Goal: Task Accomplishment & Management: Complete application form

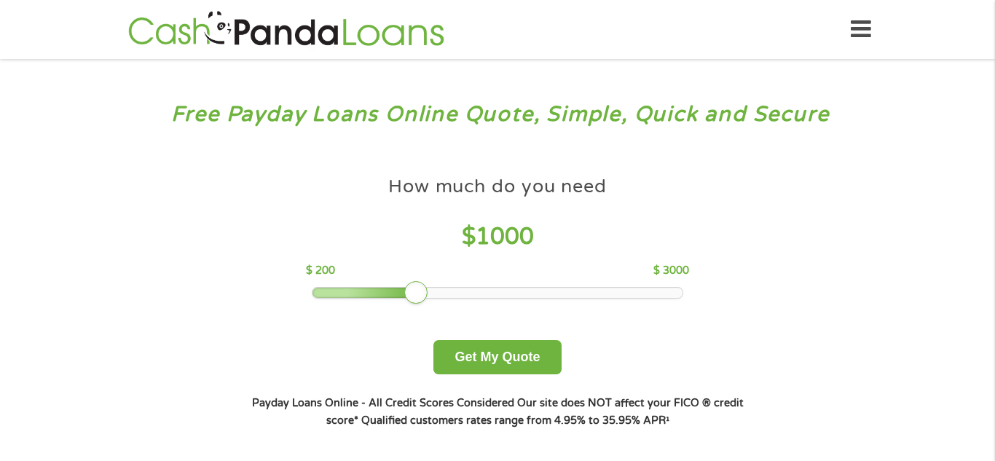
click at [214, 185] on div "Free Payday Loans Online Quote, Simple, Quick and Secure How much do you need? …" at bounding box center [497, 277] width 995 height 436
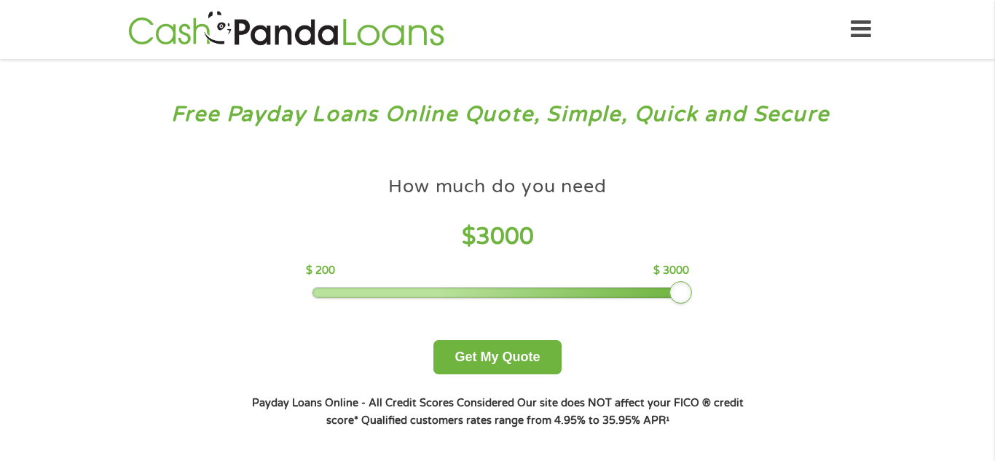
drag, startPoint x: 418, startPoint y: 283, endPoint x: 724, endPoint y: 292, distance: 306.2
click at [724, 292] on div "How much do you need $ 3000 $ 200 $ 3000 Get My Quote" at bounding box center [498, 272] width 510 height 206
click at [499, 367] on button "Get My Quote" at bounding box center [498, 357] width 128 height 34
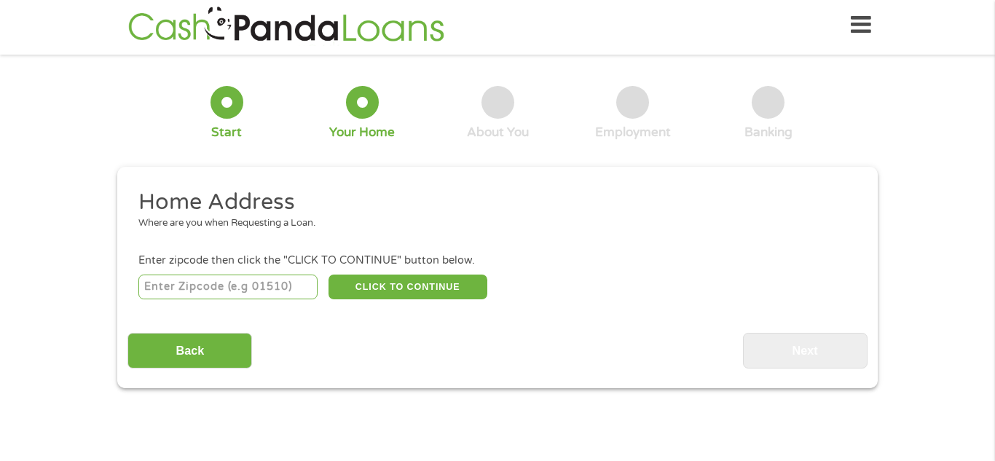
click at [233, 292] on input "number" at bounding box center [228, 287] width 180 height 25
type input "68025"
select select "[US_STATE]"
click at [410, 292] on button "CLICK TO CONTINUE" at bounding box center [408, 287] width 159 height 25
type input "68025"
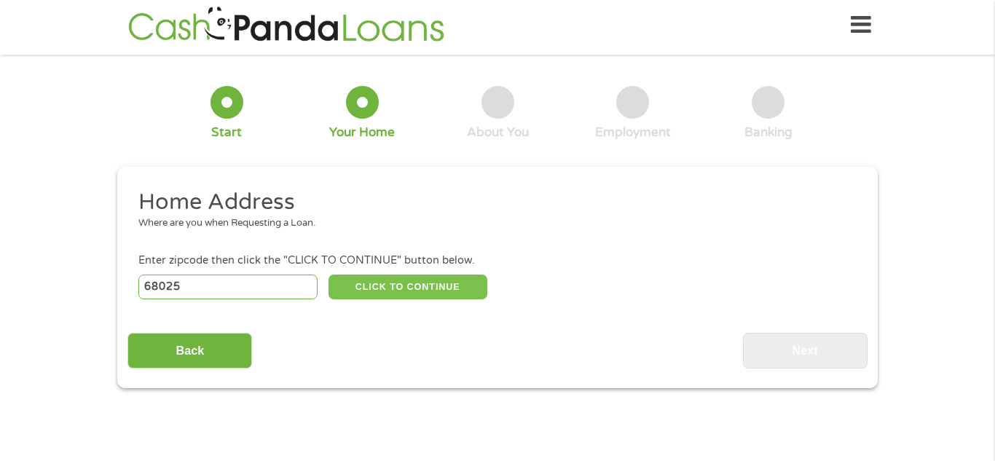
type input "Fremont"
select select "[US_STATE]"
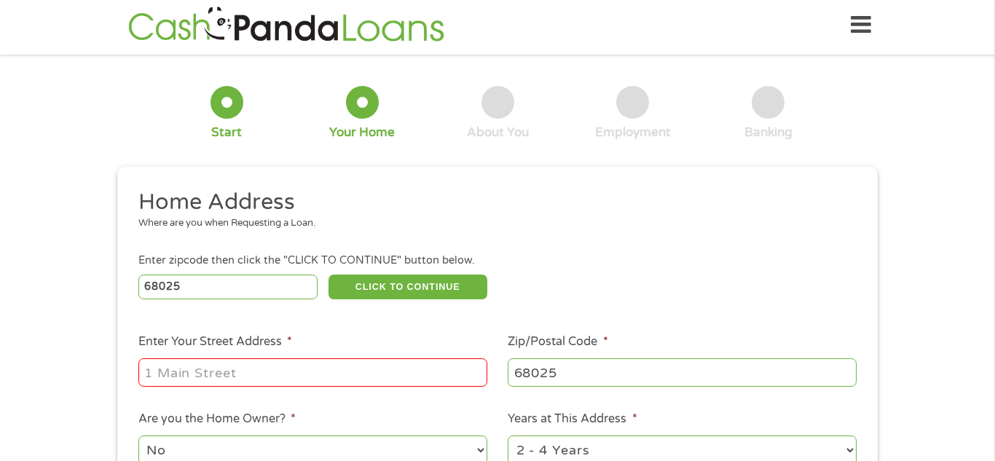
click at [257, 373] on input "Enter Your Street Address *" at bounding box center [312, 373] width 349 height 28
type input "[STREET_ADDRESS]"
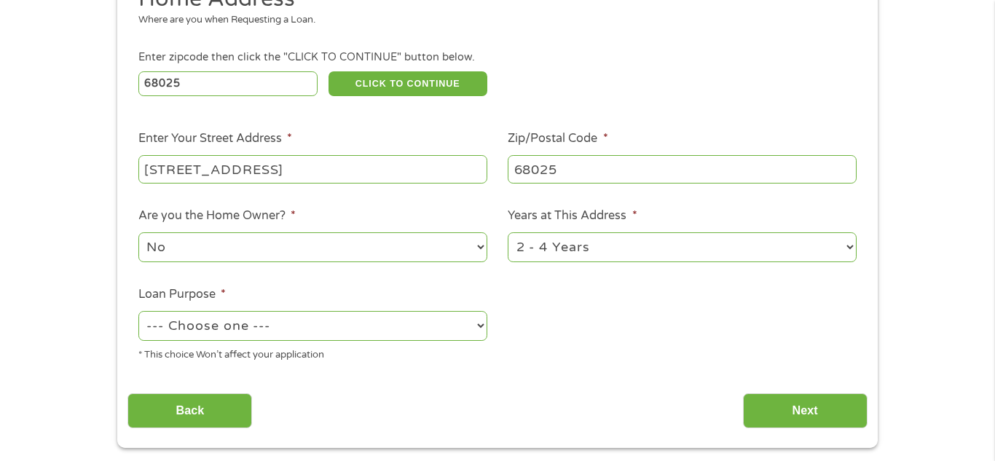
scroll to position [211, 0]
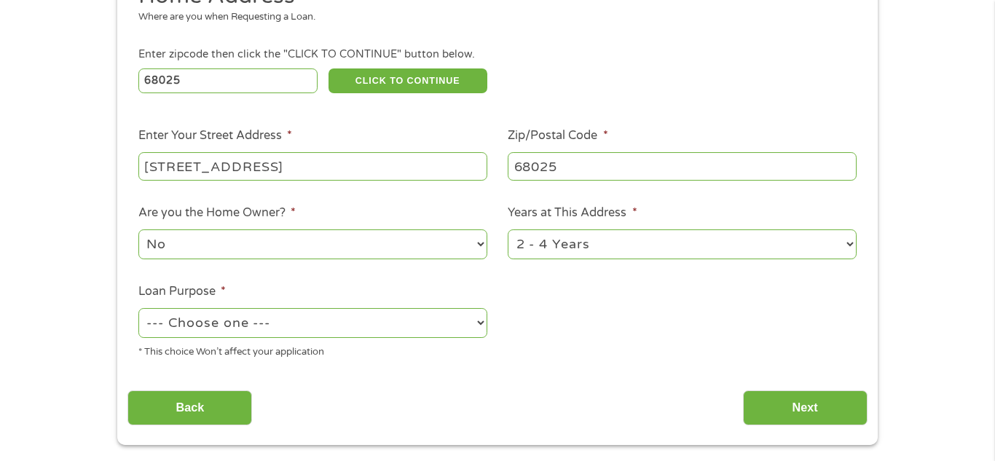
click at [770, 251] on select "1 Year or less 1 - 2 Years 2 - 4 Years Over 4 Years" at bounding box center [682, 245] width 349 height 30
select select "60months"
click at [508, 231] on select "1 Year or less 1 - 2 Years 2 - 4 Years Over 4 Years" at bounding box center [682, 245] width 349 height 30
click at [408, 328] on select "--- Choose one --- Pay Bills Debt Consolidation Home Improvement Major Purchase…" at bounding box center [312, 323] width 349 height 30
select select "paybills"
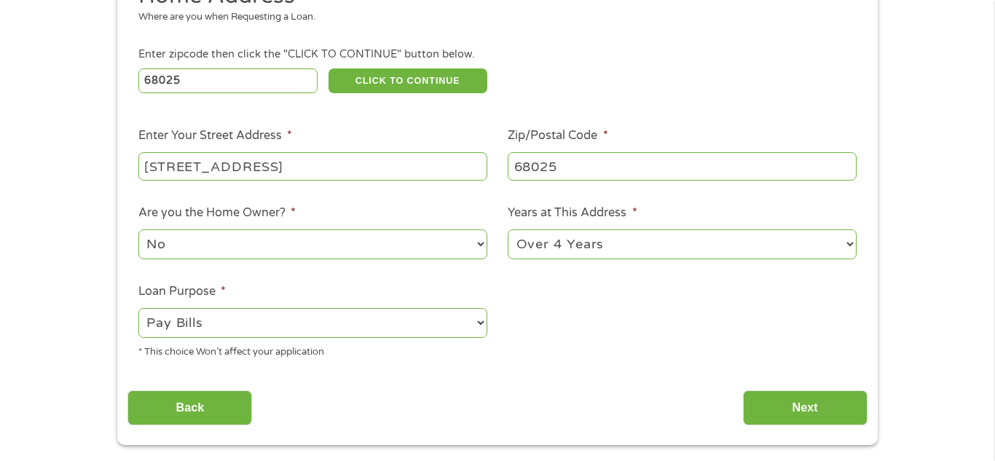
click at [138, 310] on select "--- Choose one --- Pay Bills Debt Consolidation Home Improvement Major Purchase…" at bounding box center [312, 323] width 349 height 30
click at [783, 399] on input "Next" at bounding box center [805, 409] width 125 height 36
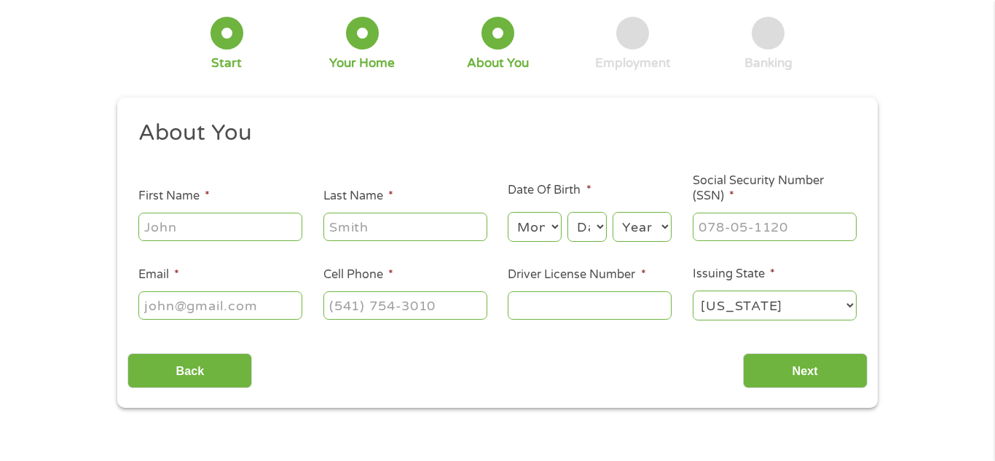
scroll to position [0, 0]
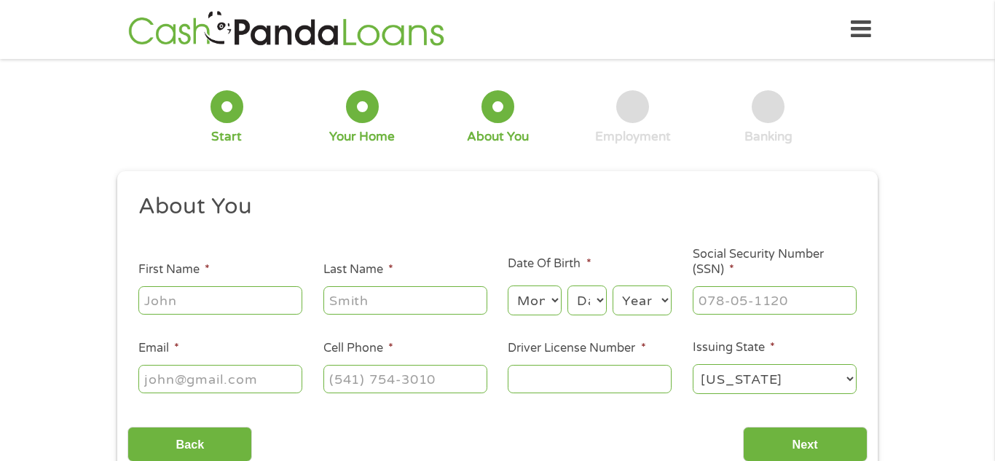
click at [197, 303] on input "First Name *" at bounding box center [220, 300] width 164 height 28
type input "[PERSON_NAME]"
type input "[EMAIL_ADDRESS][DOMAIN_NAME]"
type input "4027202133"
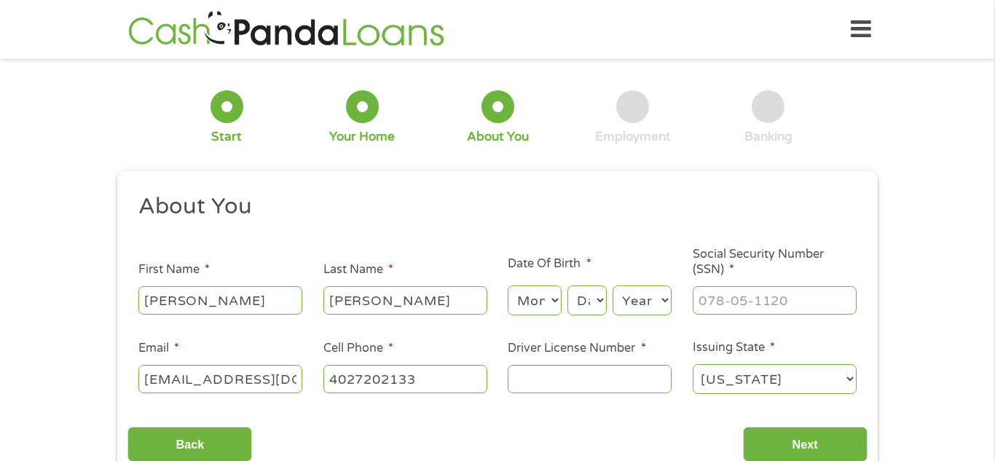
select select "[US_STATE]"
type input "[PHONE_NUMBER]"
click at [552, 307] on select "Month 1 2 3 4 5 6 7 8 9 10 11 12" at bounding box center [534, 301] width 53 height 30
select select "6"
click at [508, 286] on select "Month 1 2 3 4 5 6 7 8 9 10 11 12" at bounding box center [534, 301] width 53 height 30
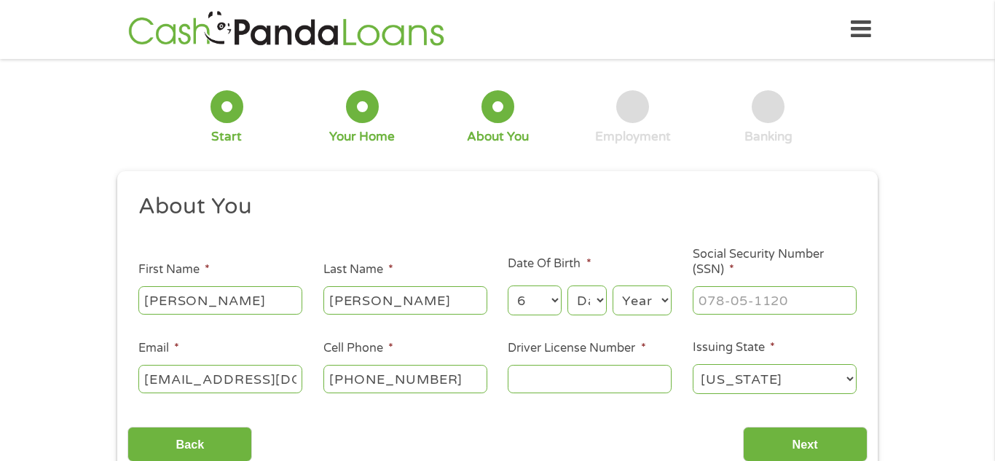
click at [594, 294] on select "Day 1 2 3 4 5 6 7 8 9 10 11 12 13 14 15 16 17 18 19 20 21 22 23 24 25 26 27 28 …" at bounding box center [587, 301] width 39 height 30
select select "12"
click at [568, 286] on select "Day 1 2 3 4 5 6 7 8 9 10 11 12 13 14 15 16 17 18 19 20 21 22 23 24 25 26 27 28 …" at bounding box center [587, 301] width 39 height 30
click at [644, 299] on select "Year [DATE] 2006 2005 2004 2003 2002 2001 2000 1999 1998 1997 1996 1995 1994 19…" at bounding box center [642, 301] width 59 height 30
select select "1974"
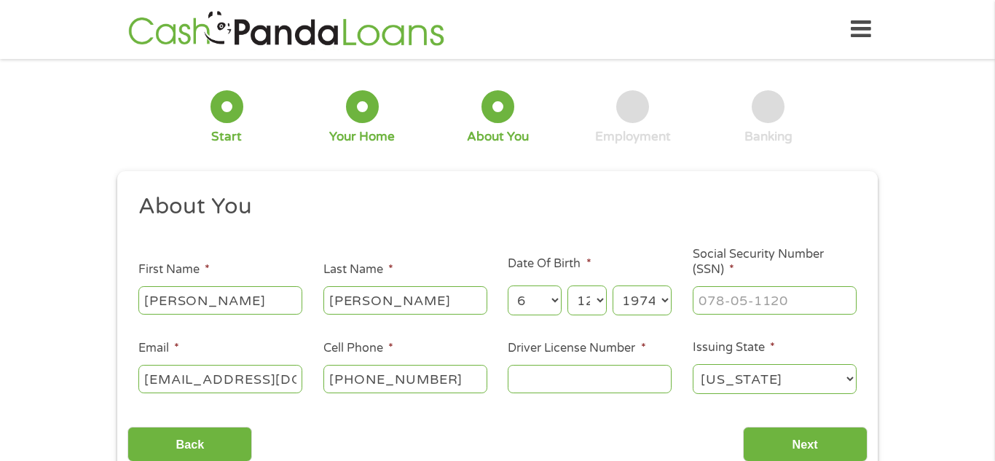
click at [613, 286] on select "Year [DATE] 2006 2005 2004 2003 2002 2001 2000 1999 1998 1997 1996 1995 1994 19…" at bounding box center [642, 301] width 59 height 30
click at [710, 310] on input "___-__-____" at bounding box center [775, 300] width 164 height 28
type input "506-06-0673"
click at [551, 377] on input "Driver License Number *" at bounding box center [590, 379] width 164 height 28
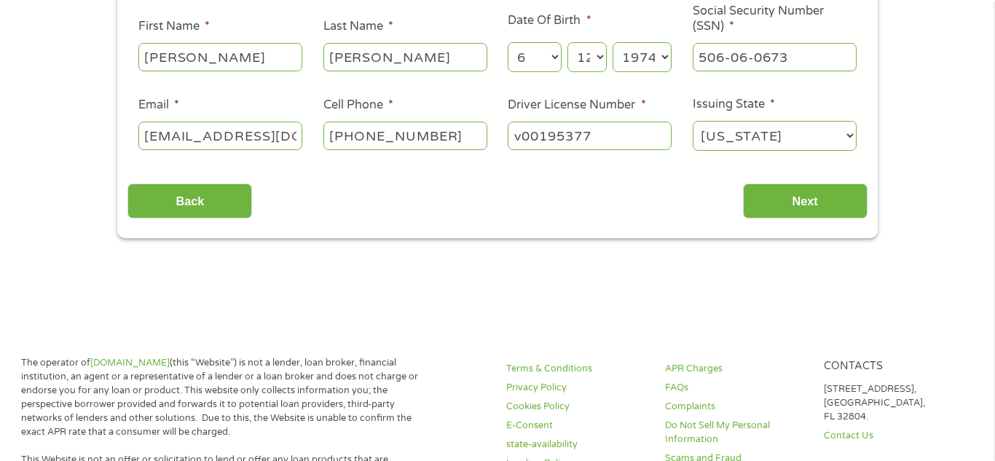
scroll to position [245, 0]
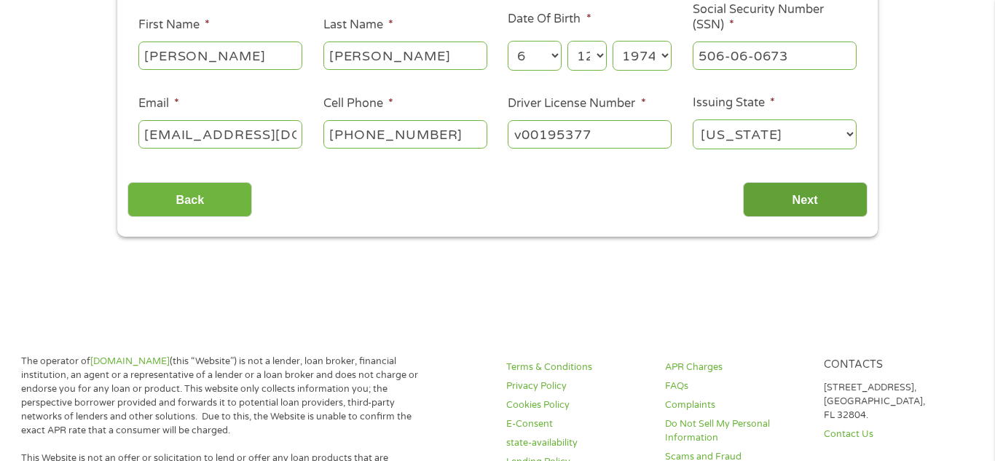
type input "v00195377"
click at [795, 185] on input "Next" at bounding box center [805, 200] width 125 height 36
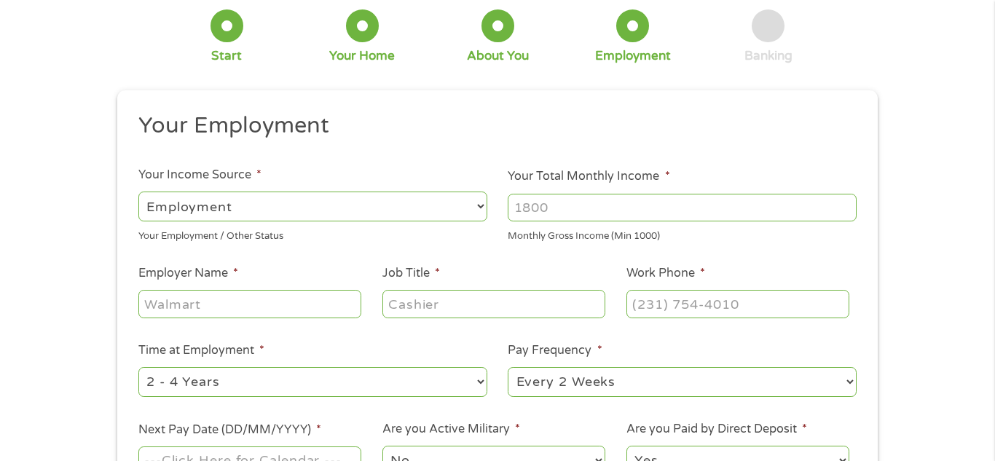
scroll to position [0, 0]
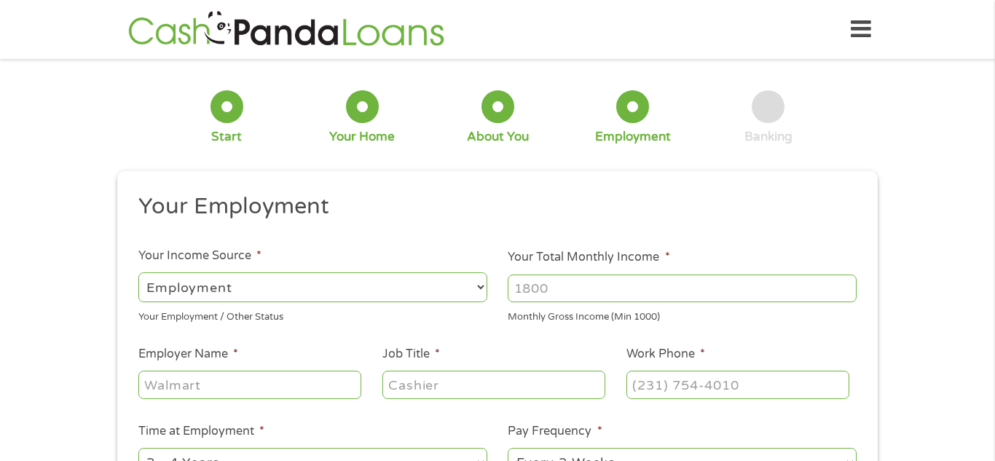
click at [305, 297] on select "--- Choose one --- Employment [DEMOGRAPHIC_DATA] Benefits" at bounding box center [312, 288] width 349 height 30
click at [594, 283] on input "Your Total Monthly Income *" at bounding box center [682, 289] width 349 height 28
type input "3800"
click at [236, 391] on input "Employer Name *" at bounding box center [249, 385] width 223 height 28
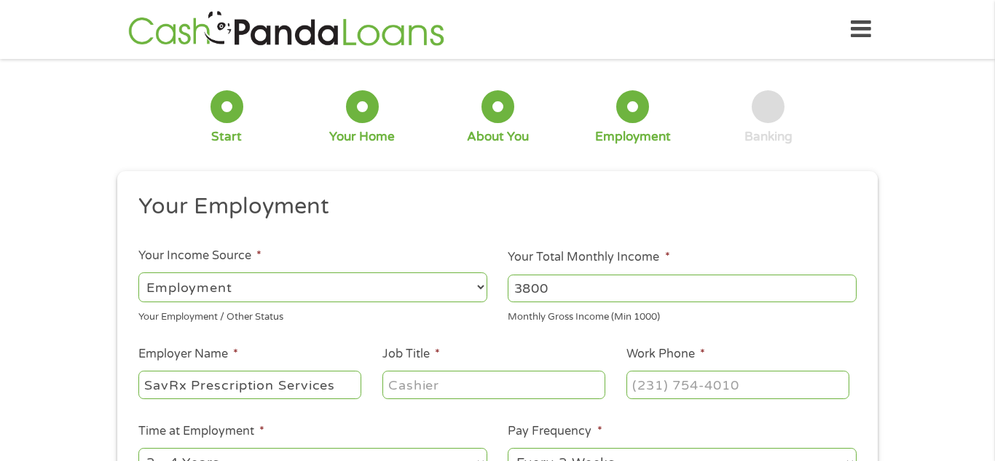
type input "SavRx Prescription Services"
click at [424, 388] on input "Job Title *" at bounding box center [494, 385] width 223 height 28
type input "company trainer"
click at [674, 386] on input "(___) ___-____" at bounding box center [738, 385] width 223 height 28
type input "[PHONE_NUMBER]"
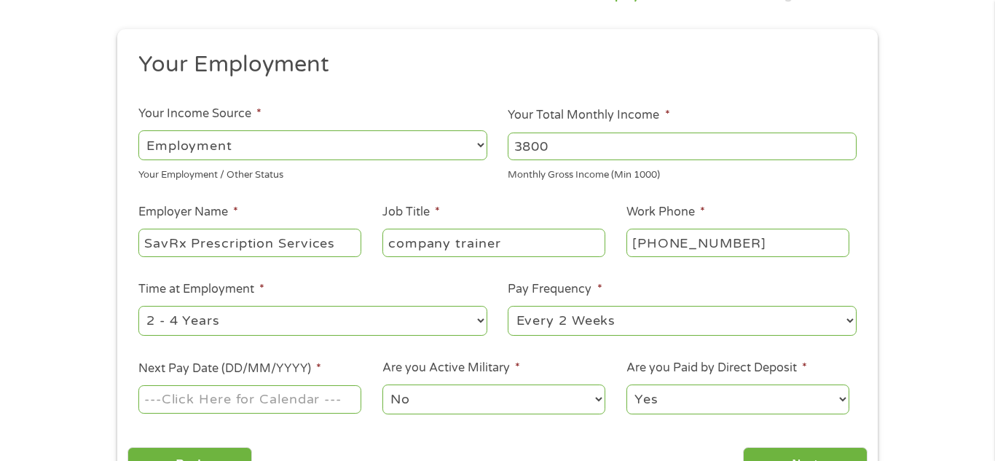
scroll to position [146, 0]
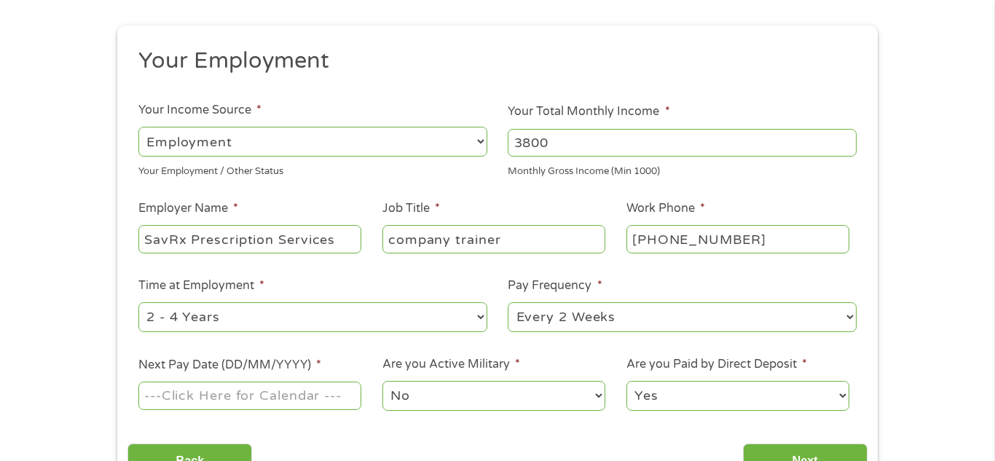
click at [407, 329] on select "--- Choose one --- 1 Year or less 1 - 2 Years 2 - 4 Years Over 4 Years" at bounding box center [312, 317] width 349 height 30
select select "60months"
click at [138, 302] on select "--- Choose one --- 1 Year or less 1 - 2 Years 2 - 4 Years Over 4 Years" at bounding box center [312, 317] width 349 height 30
click at [227, 391] on input "Next Pay Date (DD/MM/YYYY) *" at bounding box center [249, 396] width 223 height 28
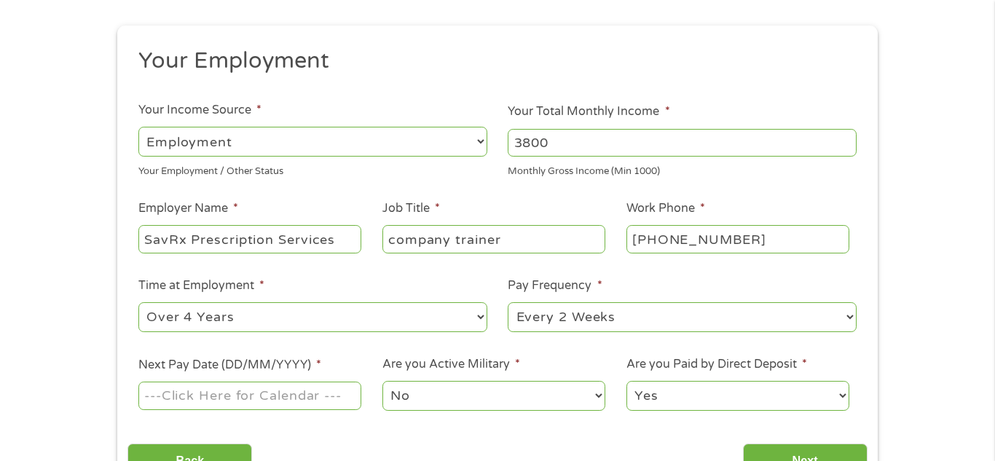
click at [227, 391] on input "Next Pay Date (DD/MM/YYYY) *" at bounding box center [249, 396] width 223 height 28
click at [240, 397] on input "Next Pay Date (DD/MM/YYYY) *" at bounding box center [249, 396] width 223 height 28
click at [198, 394] on input "Next Pay Date (DD/MM/YYYY) *" at bounding box center [249, 396] width 223 height 28
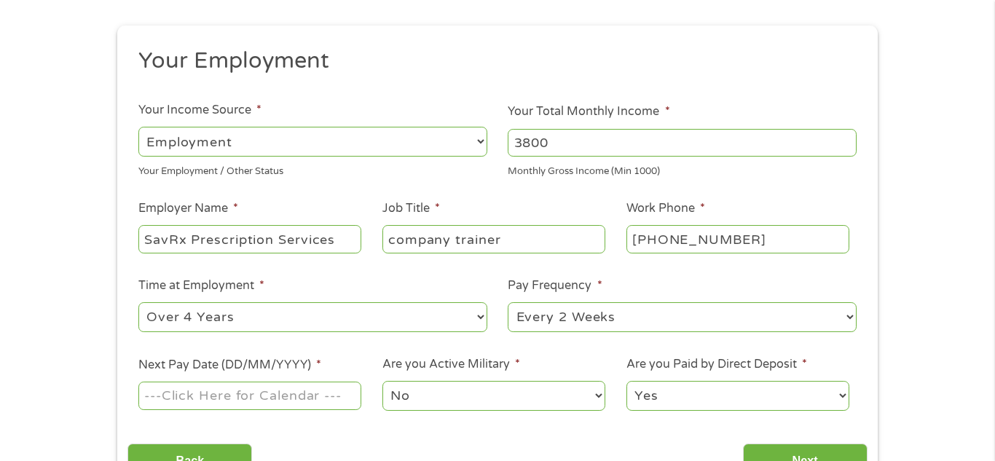
type input "-"
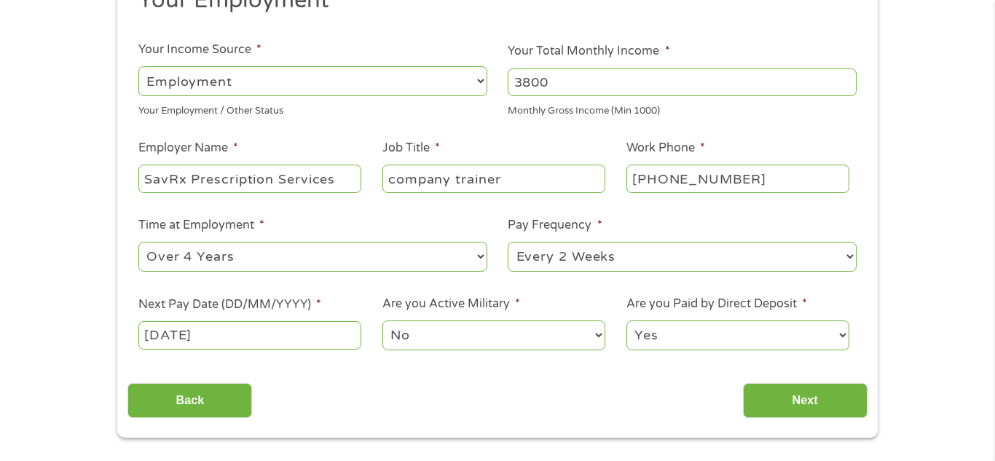
scroll to position [208, 0]
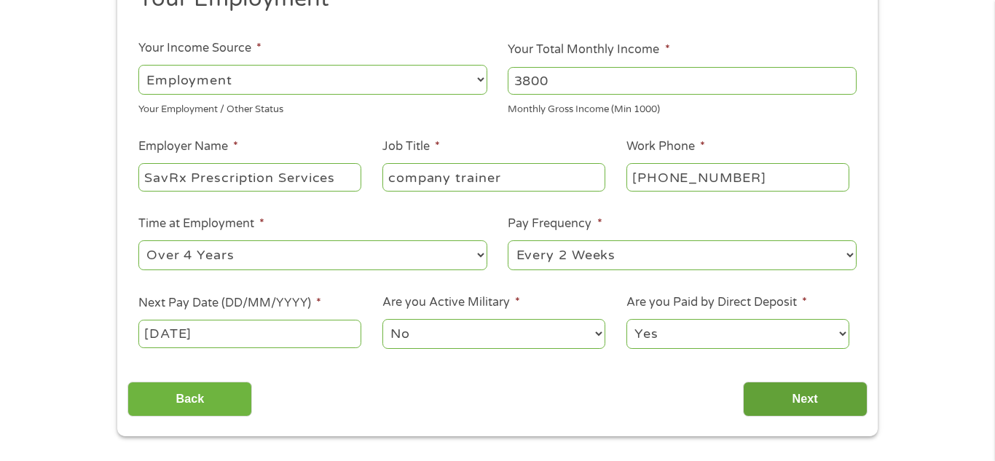
type input "[DATE]"
click at [835, 404] on input "Next" at bounding box center [805, 400] width 125 height 36
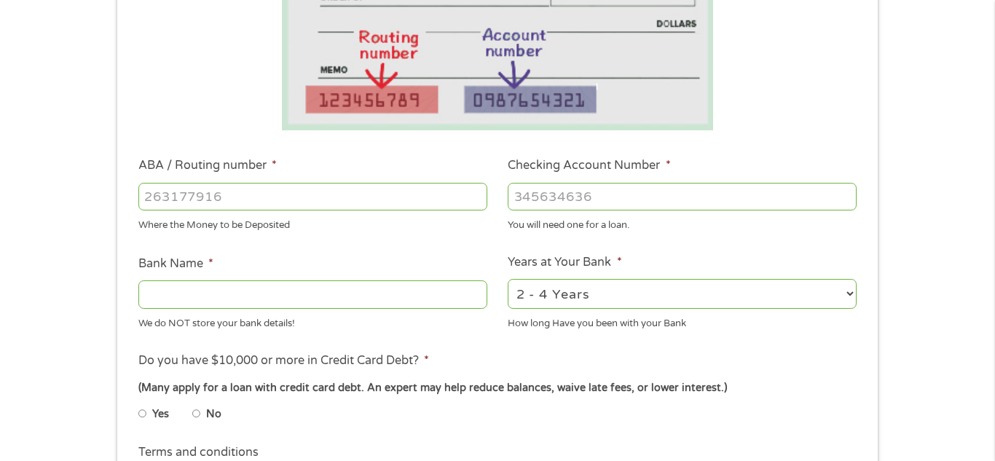
scroll to position [327, 0]
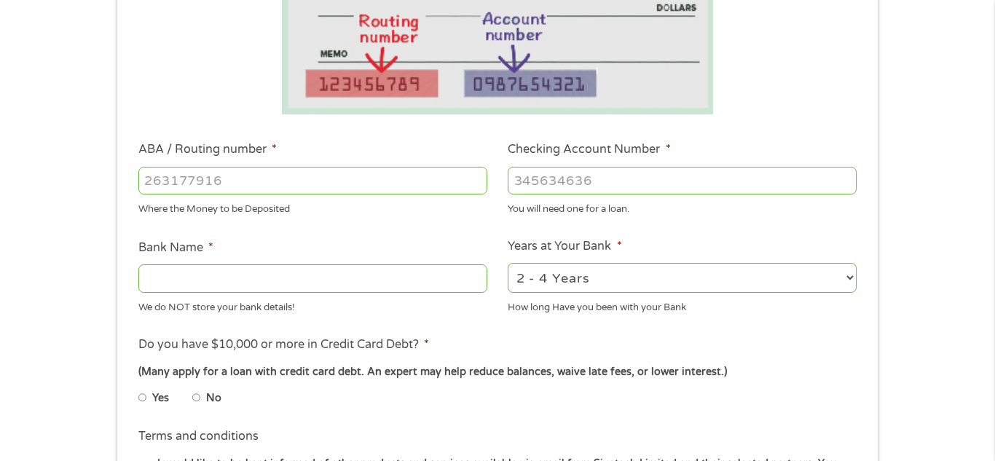
click at [214, 179] on input "ABA / Routing number *" at bounding box center [312, 181] width 349 height 28
type input "104913912"
type input "PINNACLE BANK"
type input "104913912"
click at [622, 195] on div at bounding box center [682, 181] width 349 height 34
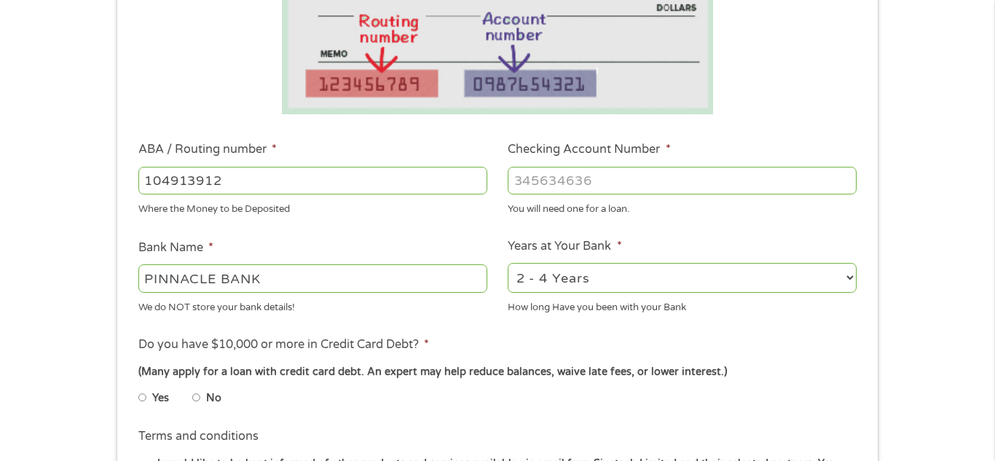
click at [603, 179] on input "Checking Account Number *" at bounding box center [682, 181] width 349 height 28
type input "7203598471"
click at [640, 269] on select "2 - 4 Years 6 - 12 Months 1 - 2 Years Over 4 Years" at bounding box center [682, 278] width 349 height 30
select select "60months"
click at [508, 263] on select "2 - 4 Years 6 - 12 Months 1 - 2 Years Over 4 Years" at bounding box center [682, 278] width 349 height 30
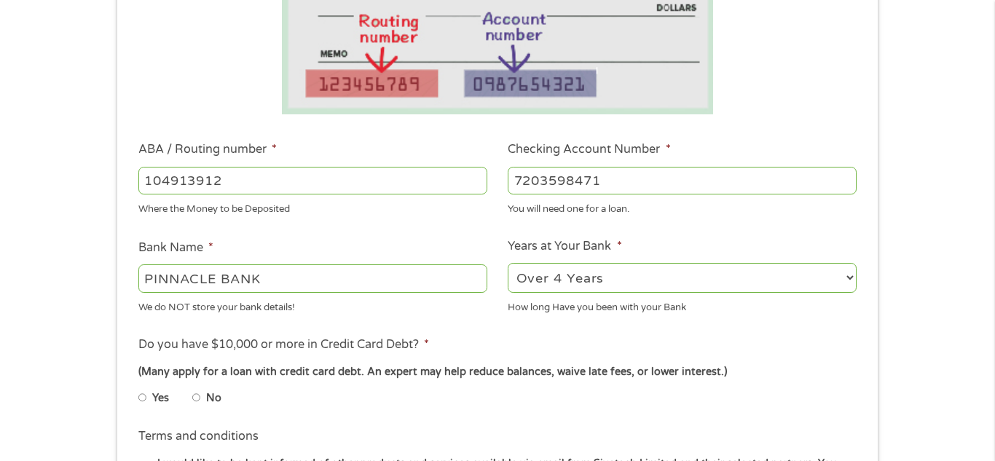
click at [197, 397] on input "No" at bounding box center [196, 397] width 9 height 23
radio input "true"
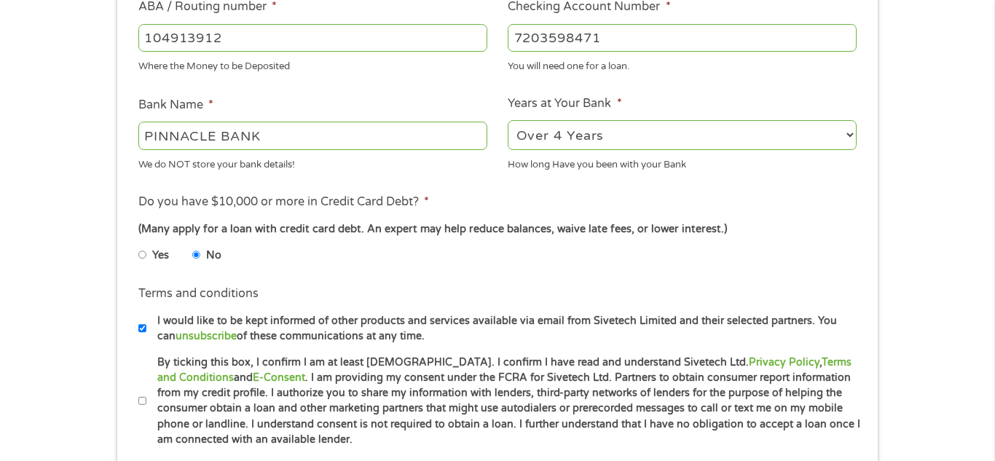
scroll to position [473, 0]
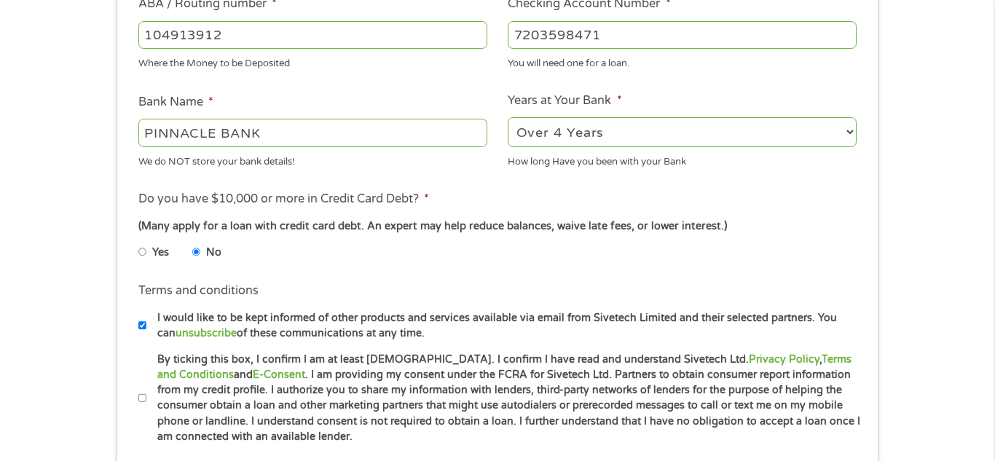
click at [138, 397] on input "By ticking this box, I confirm I am at least [DEMOGRAPHIC_DATA]. I confirm I ha…" at bounding box center [142, 398] width 9 height 23
checkbox input "true"
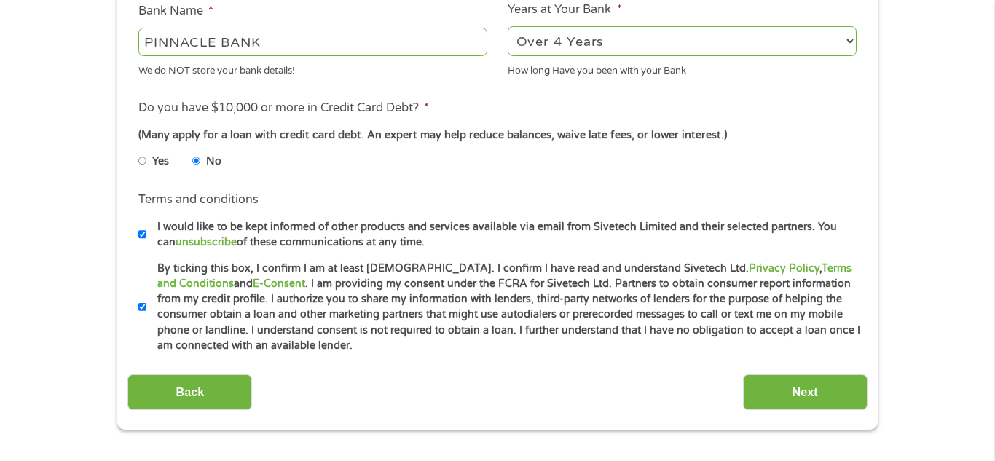
scroll to position [619, 0]
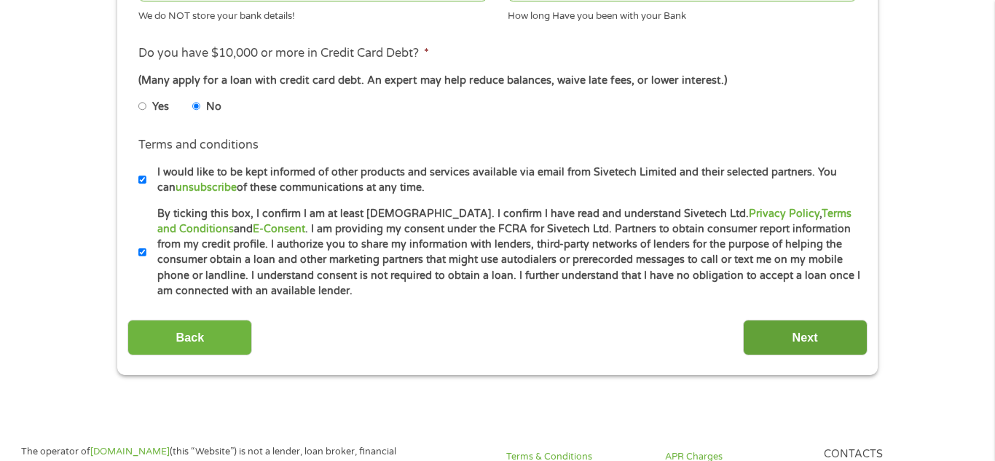
click at [794, 330] on input "Next" at bounding box center [805, 338] width 125 height 36
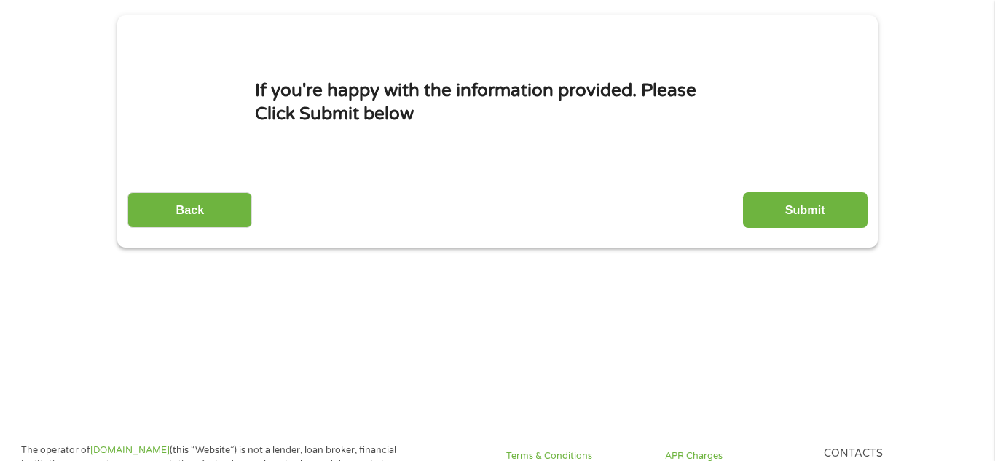
scroll to position [0, 0]
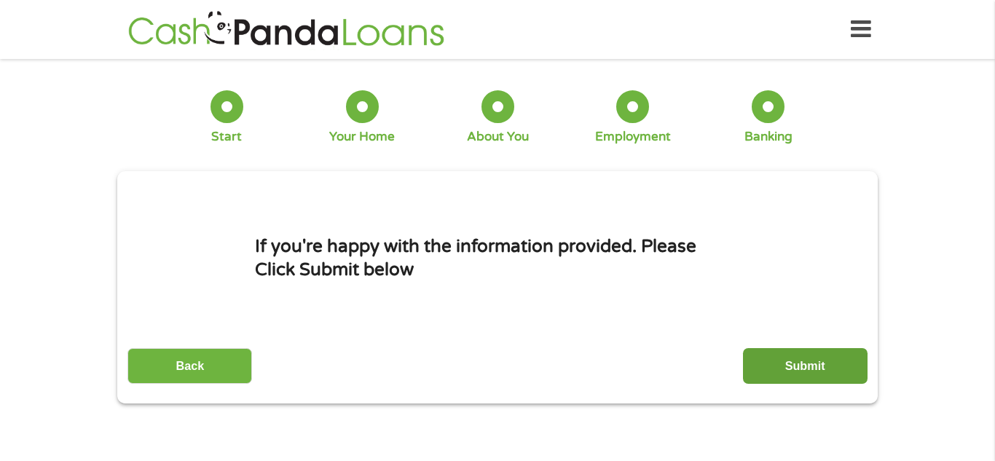
click at [805, 368] on input "Submit" at bounding box center [805, 366] width 125 height 36
